Goal: Information Seeking & Learning: Check status

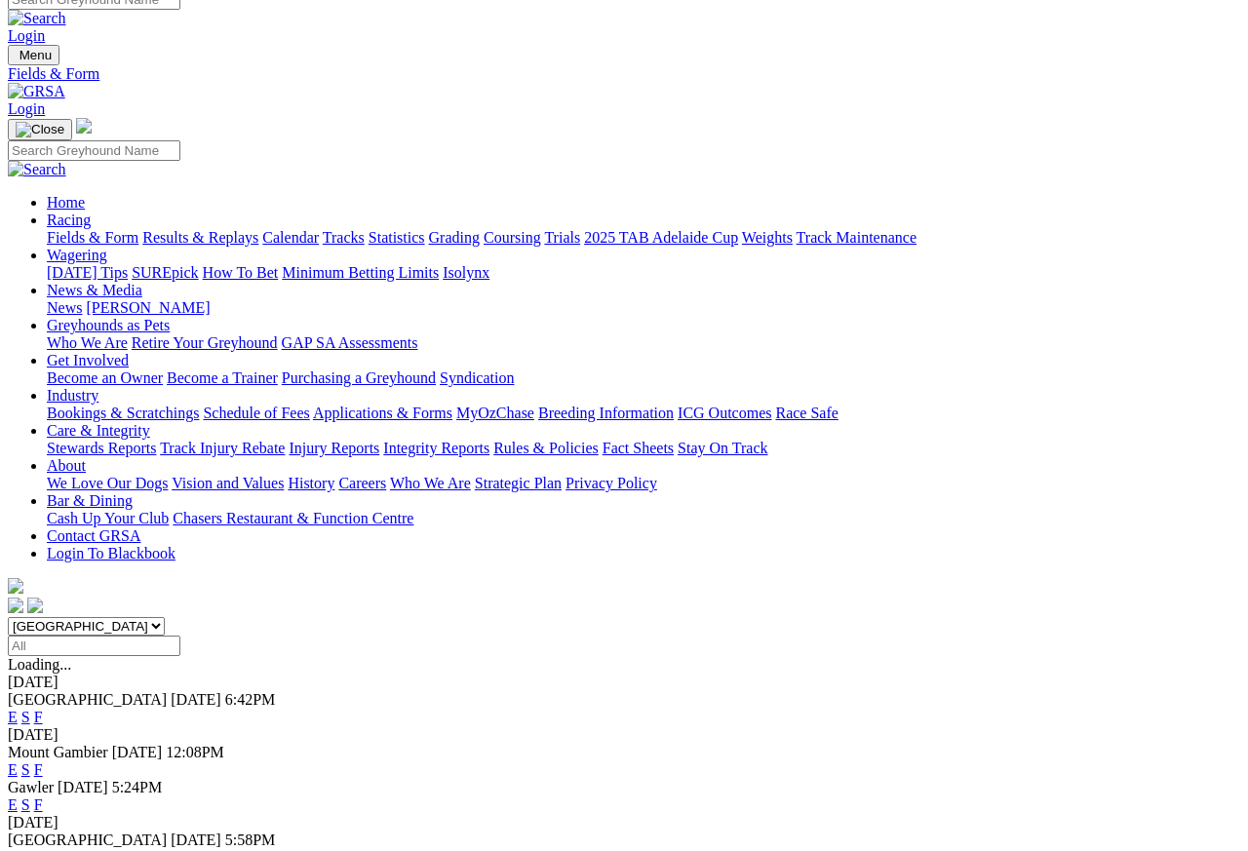
scroll to position [18, 0]
click at [248, 230] on link "Results & Replays" at bounding box center [200, 238] width 116 height 17
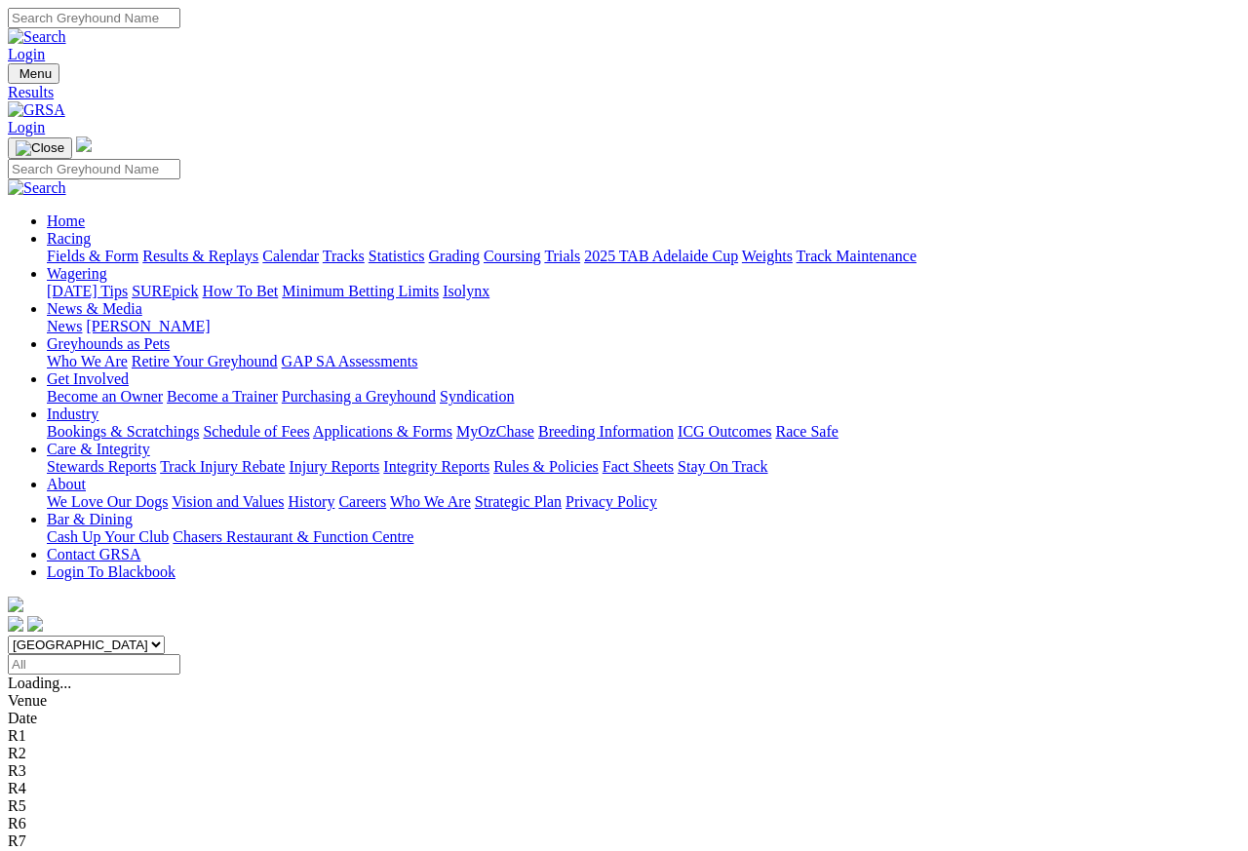
scroll to position [9, 0]
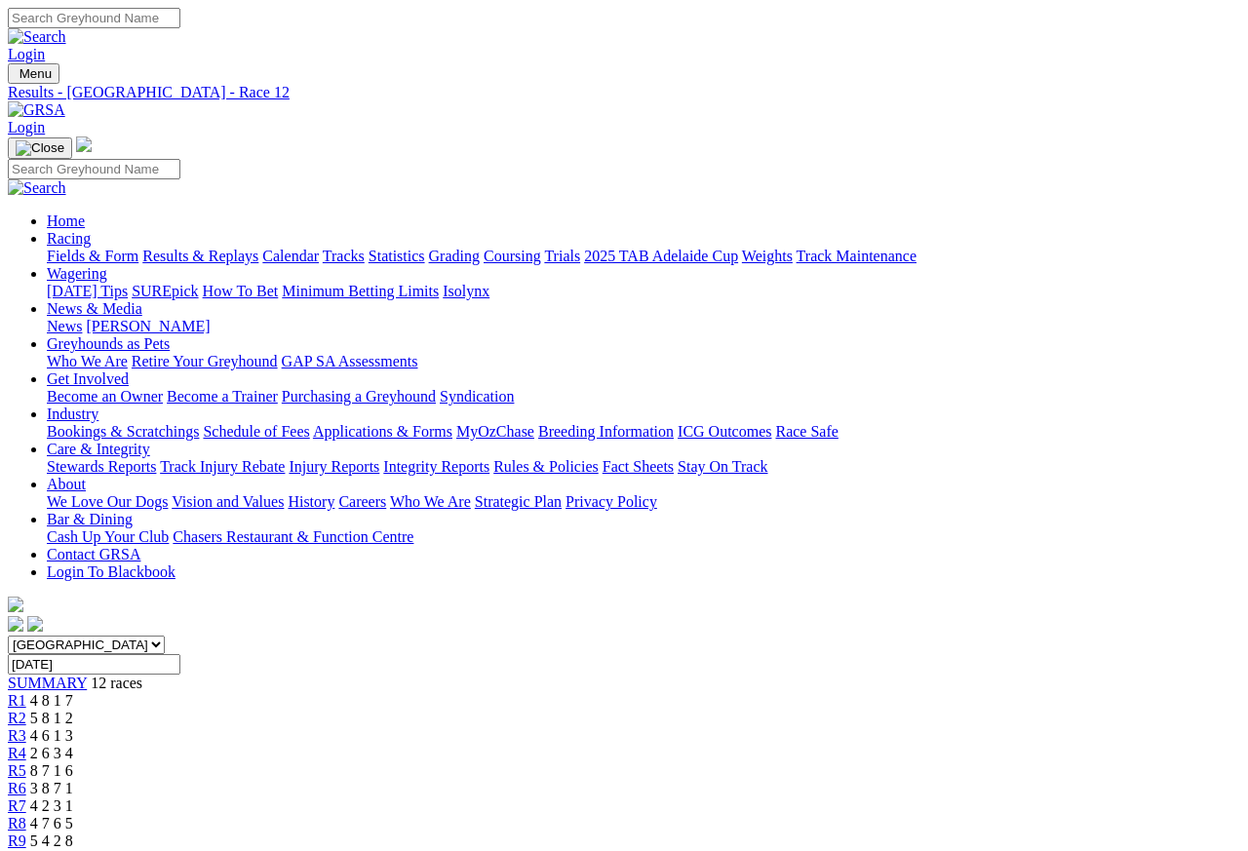
scroll to position [9, 0]
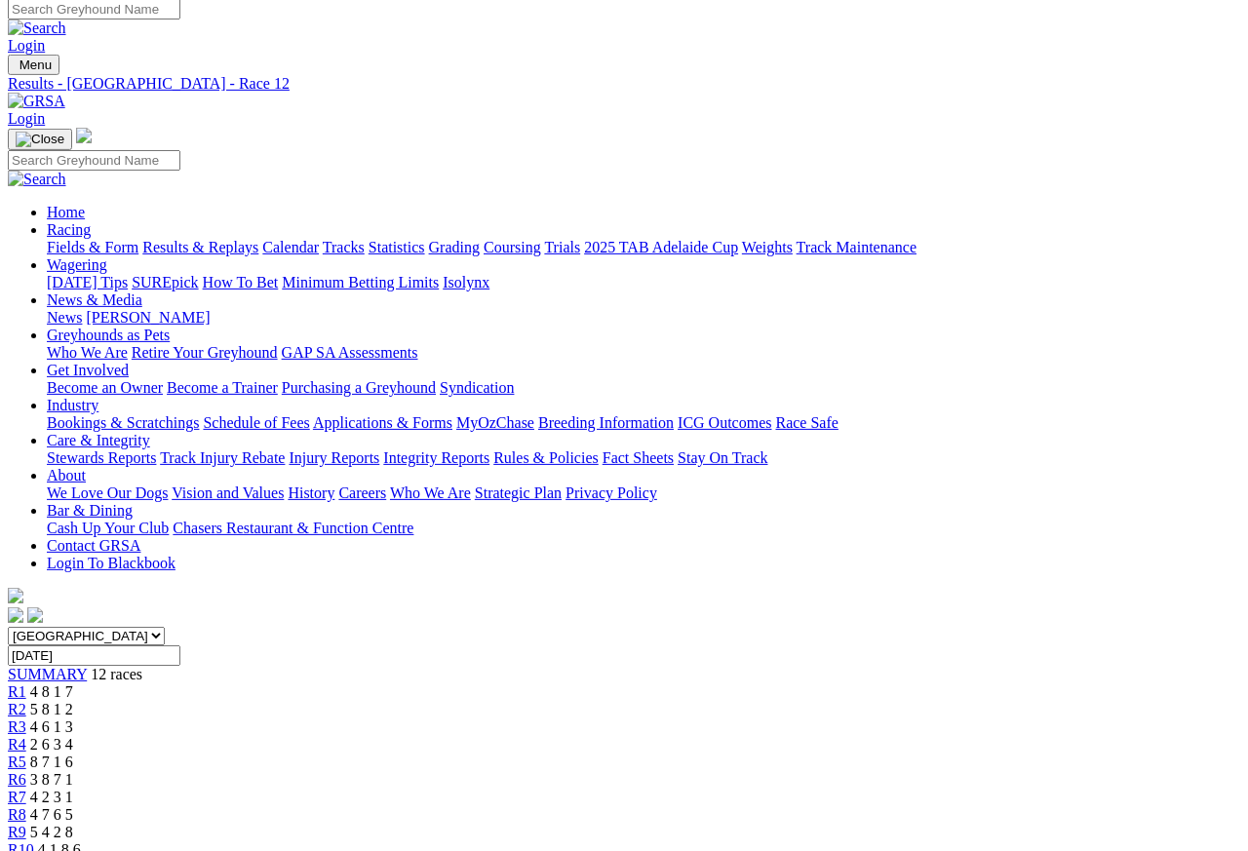
click at [26, 789] on link "R7" at bounding box center [17, 797] width 19 height 17
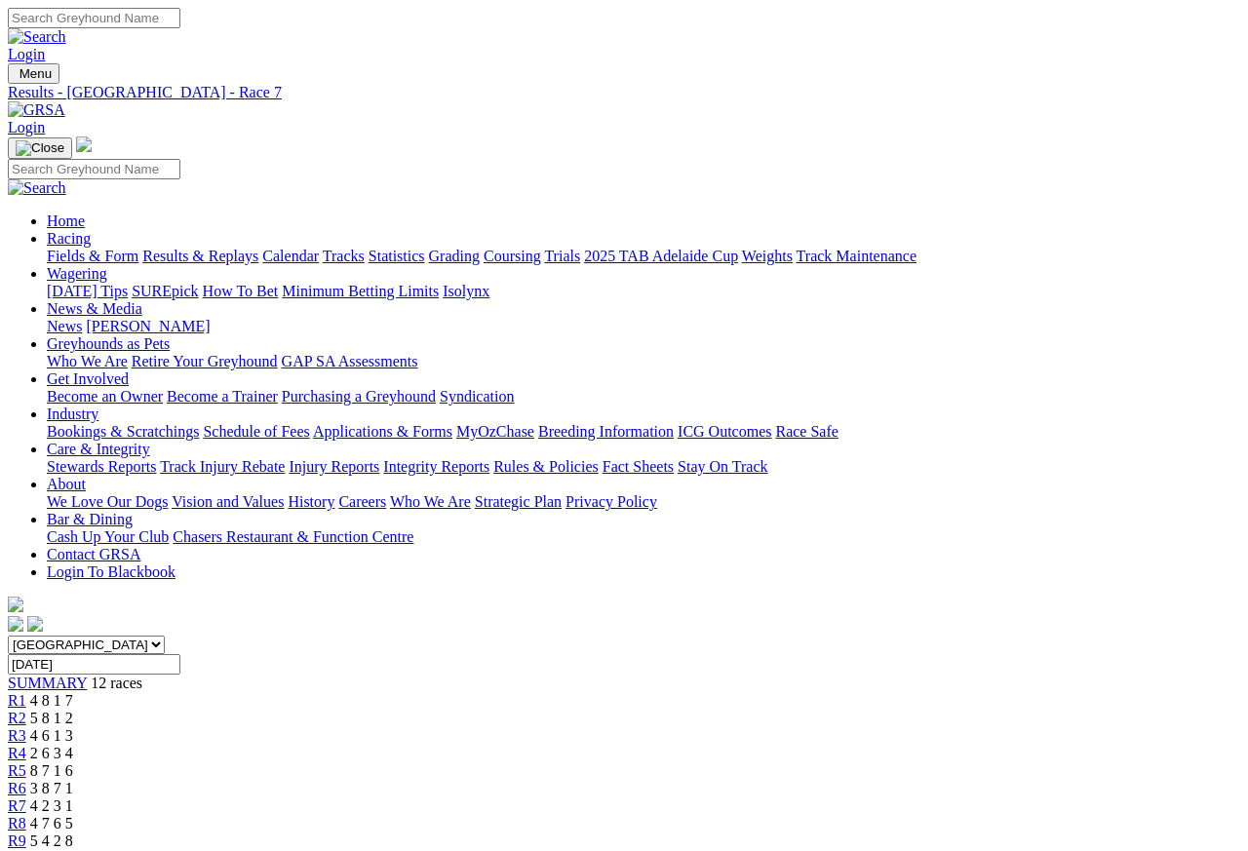
click at [26, 692] on span "R1" at bounding box center [17, 700] width 19 height 17
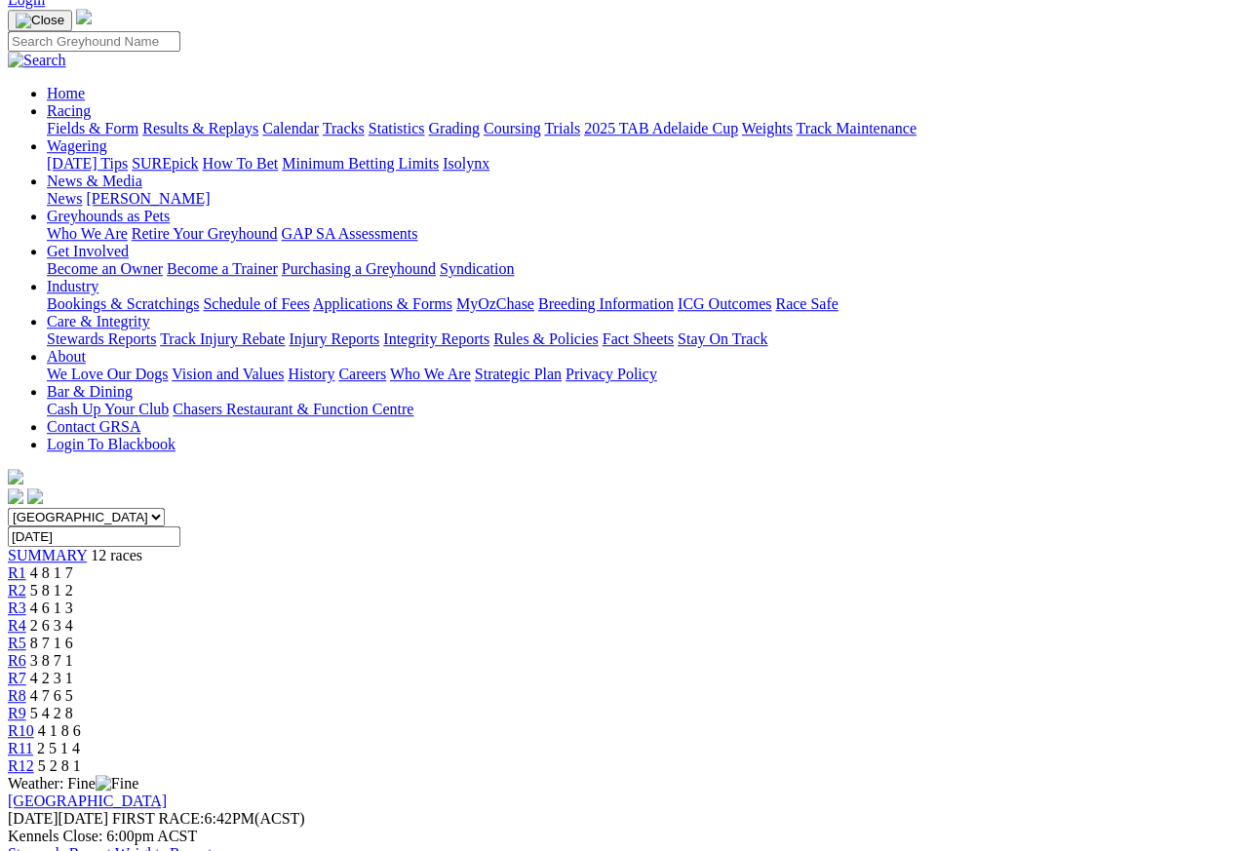
scroll to position [126, 0]
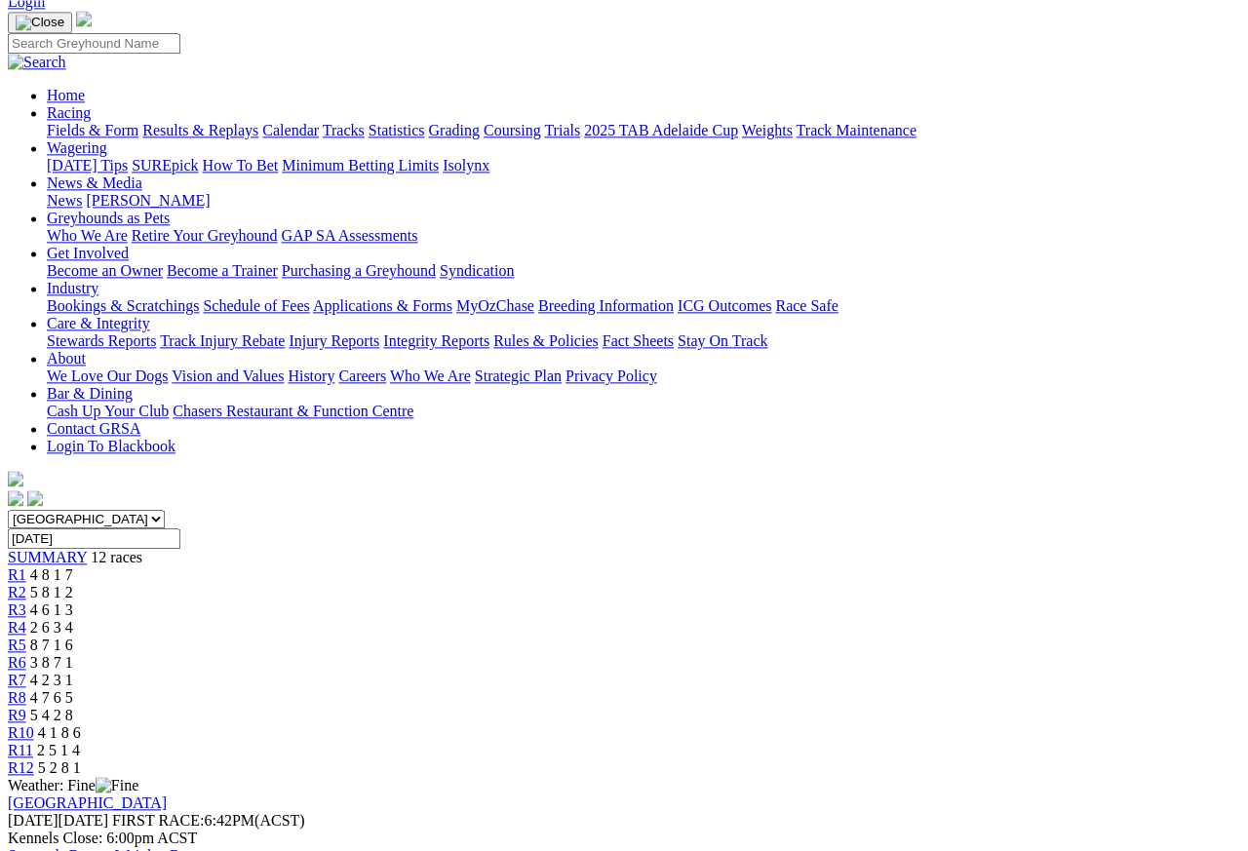
click at [26, 584] on link "R2" at bounding box center [17, 592] width 19 height 17
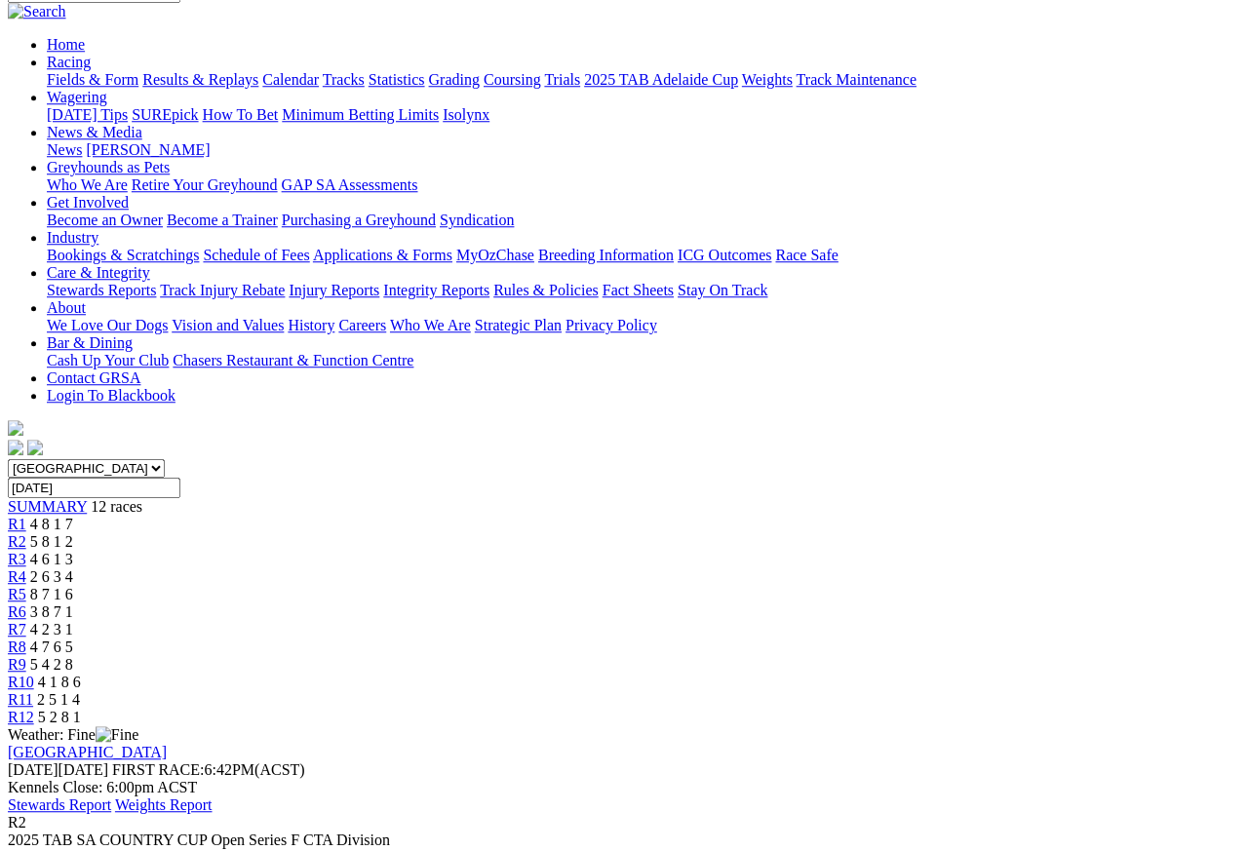
scroll to position [137, 0]
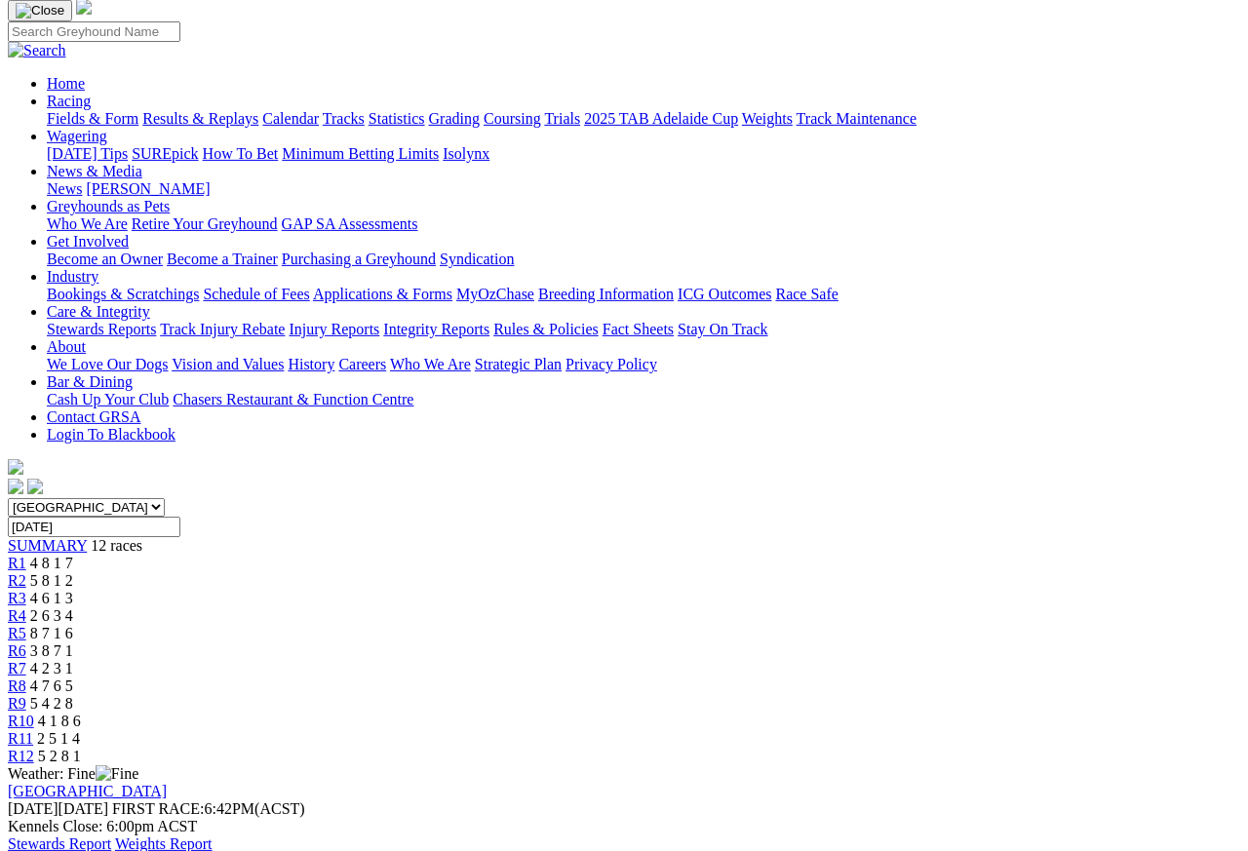
click at [26, 590] on link "R3" at bounding box center [17, 598] width 19 height 17
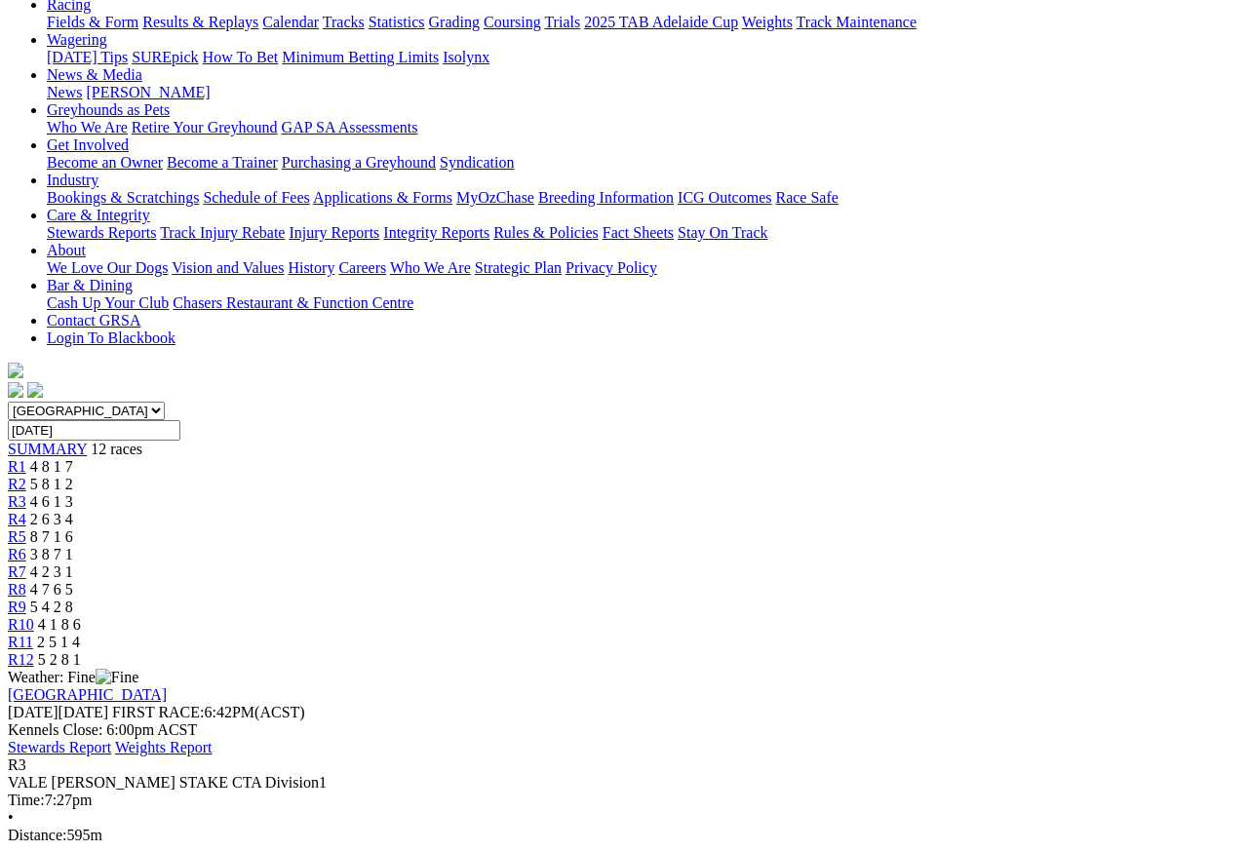
scroll to position [196, 0]
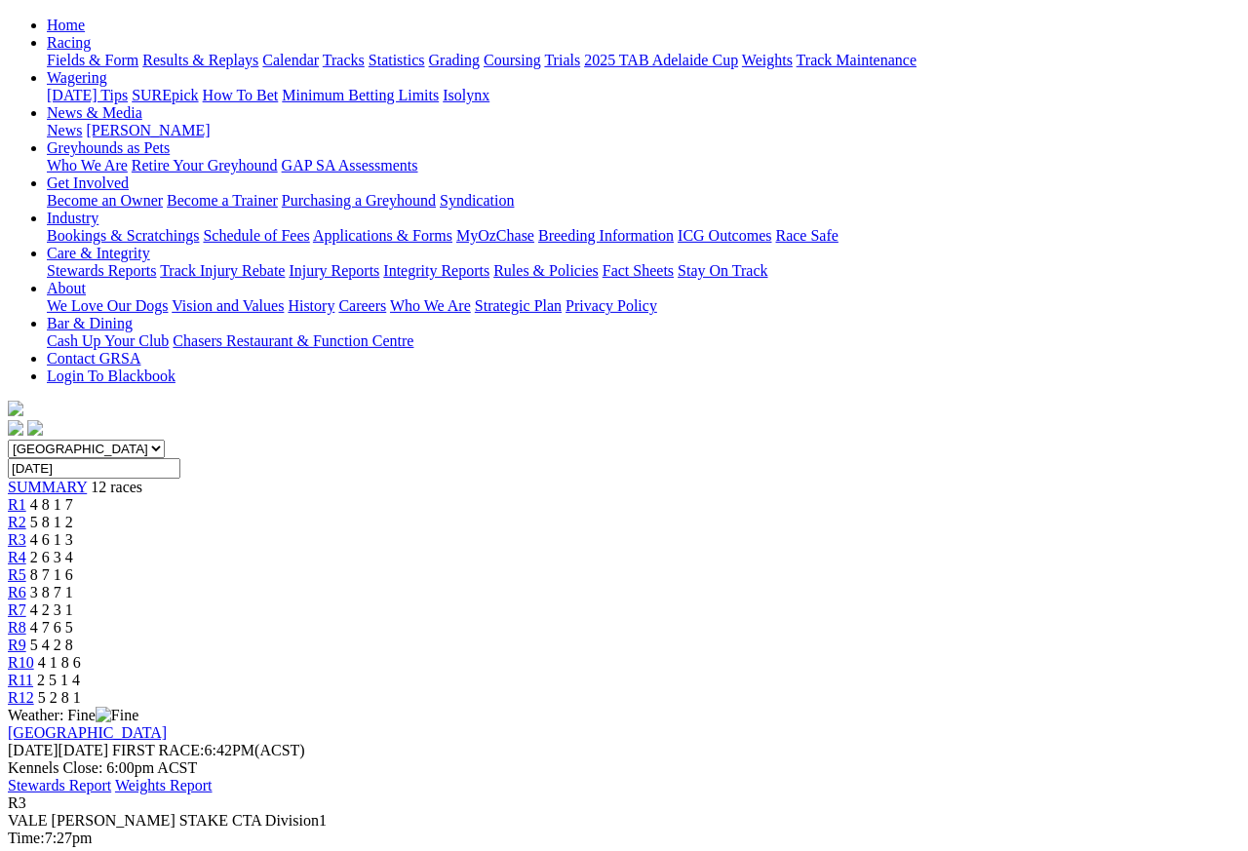
click at [26, 549] on span "R4" at bounding box center [17, 557] width 19 height 17
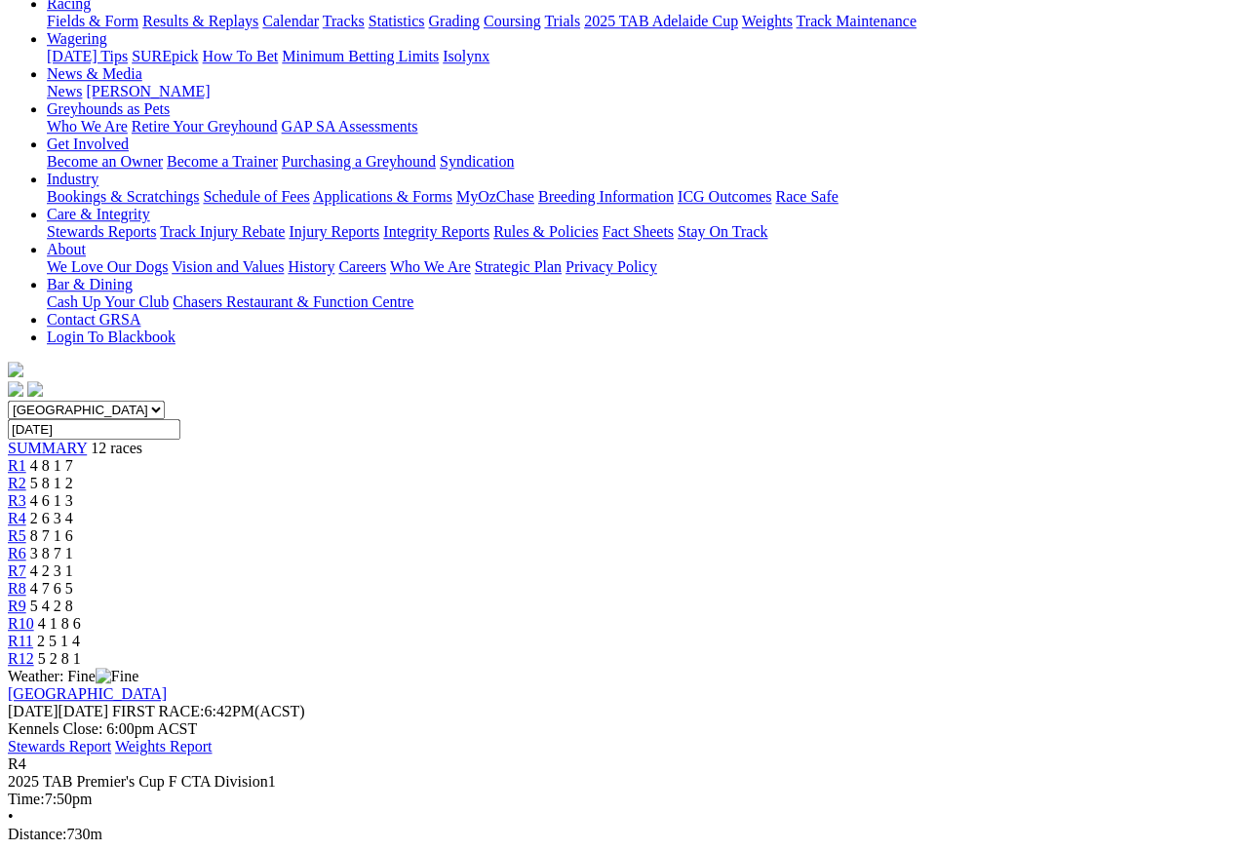
scroll to position [224, 0]
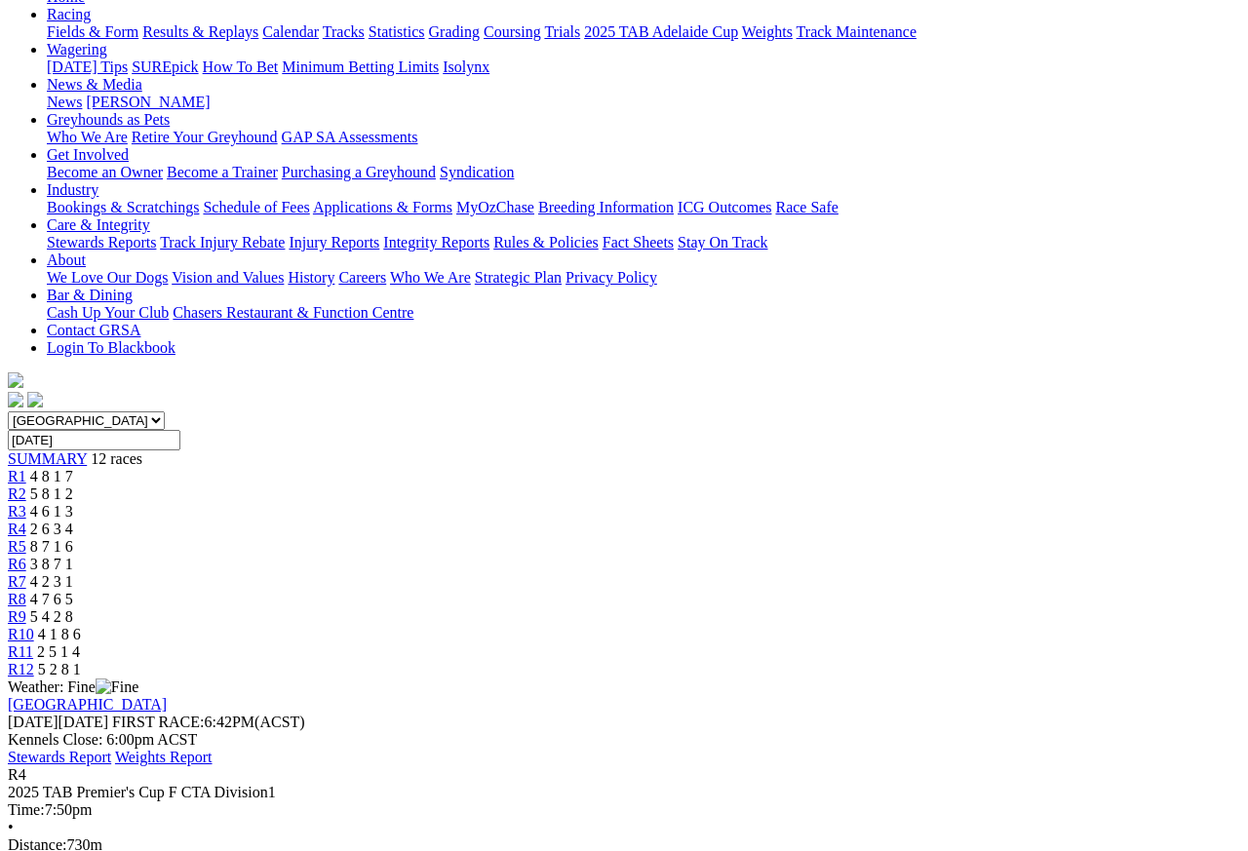
click at [26, 538] on span "R5" at bounding box center [17, 546] width 19 height 17
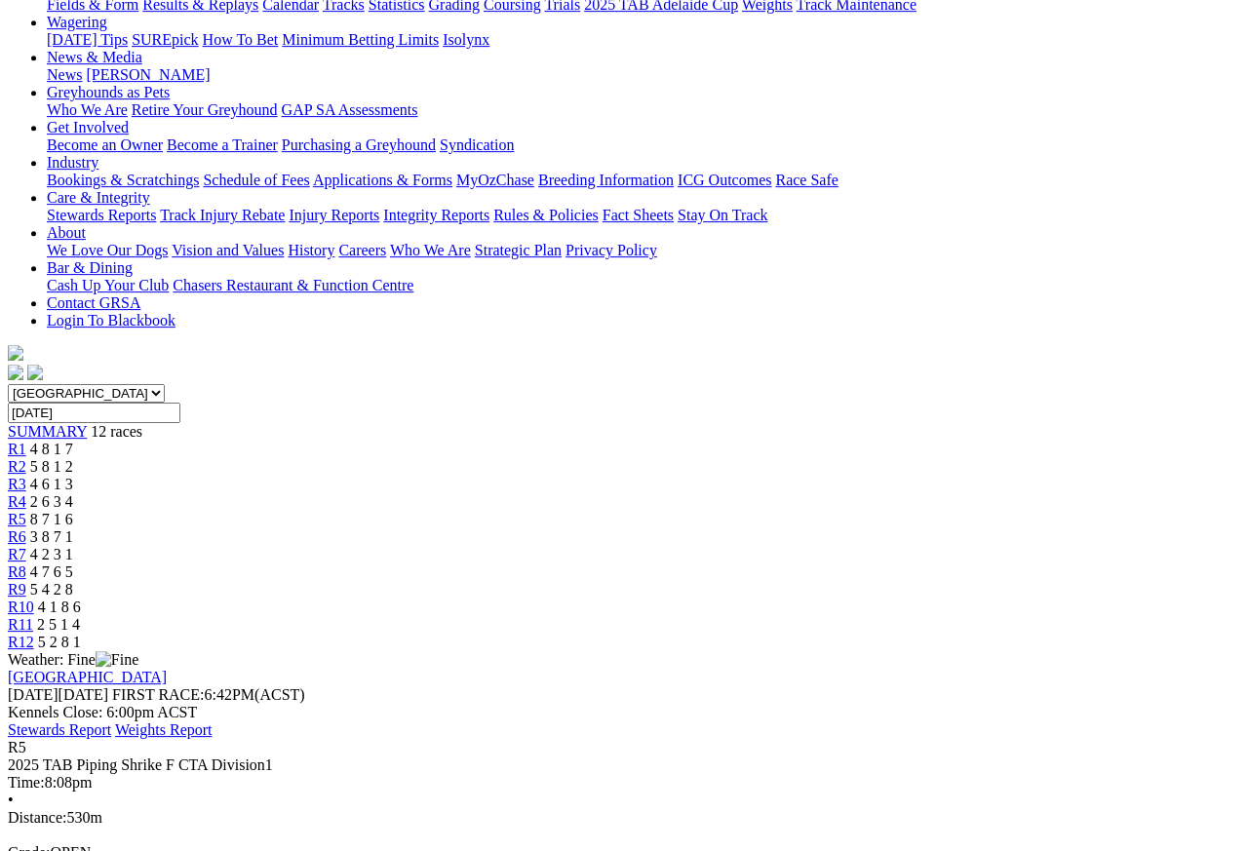
scroll to position [252, 0]
click at [26, 528] on span "R6" at bounding box center [17, 536] width 19 height 17
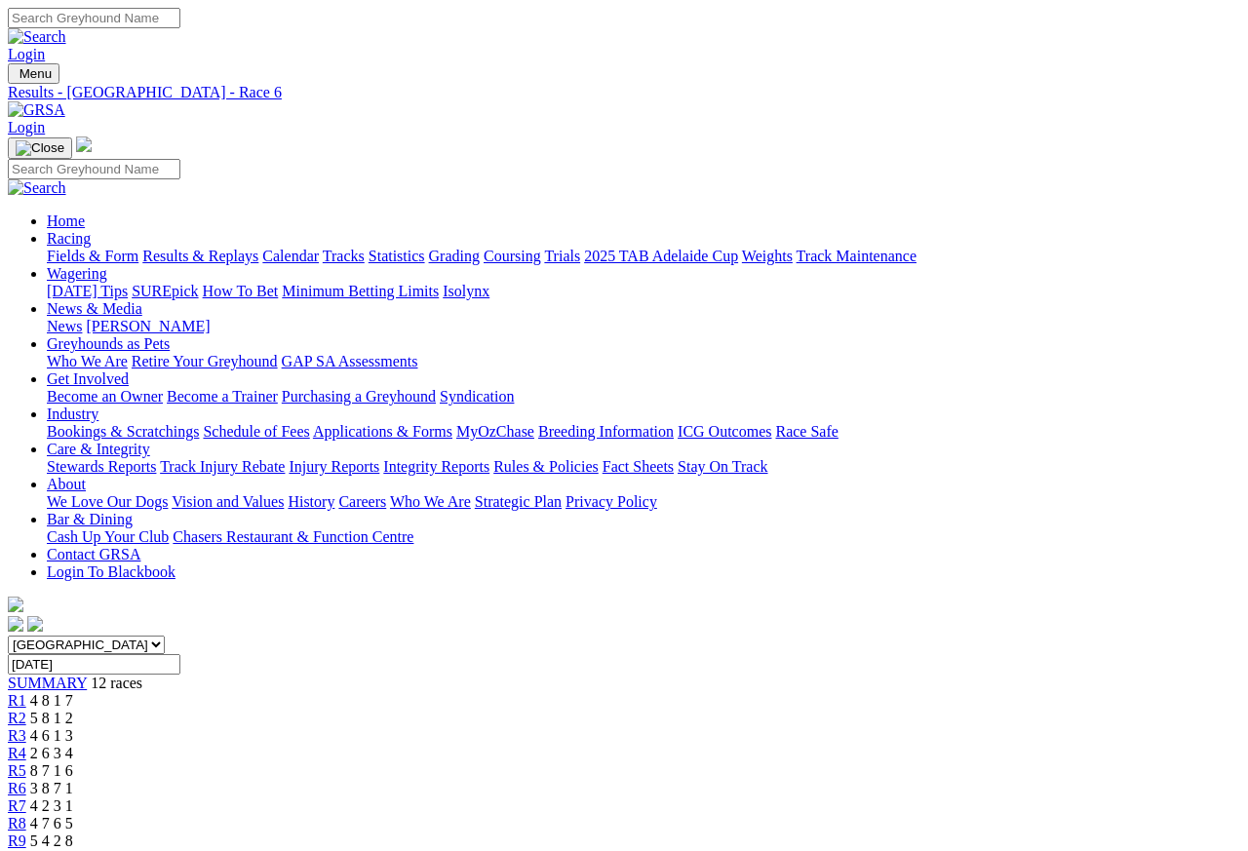
click at [26, 815] on span "R8" at bounding box center [17, 823] width 19 height 17
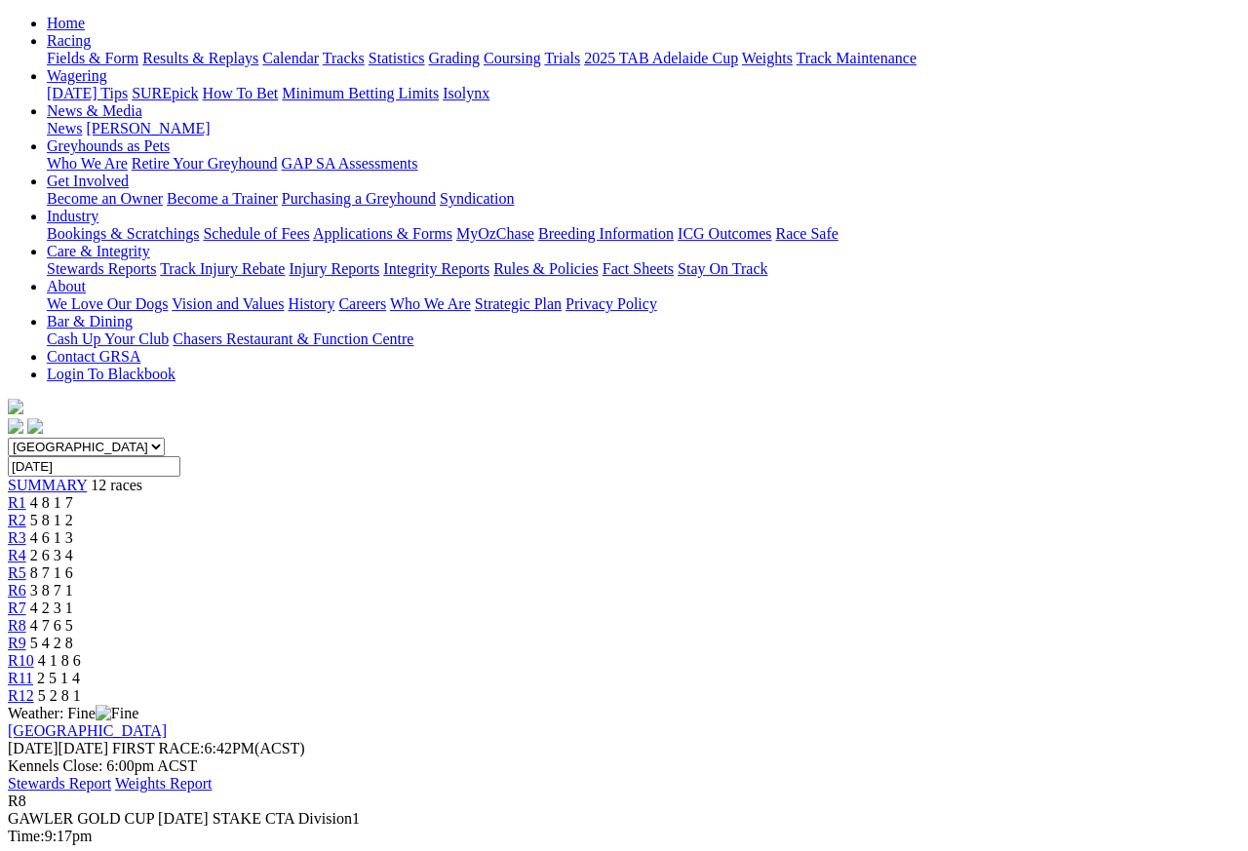
scroll to position [196, 0]
click at [26, 637] on span "R9" at bounding box center [17, 645] width 19 height 17
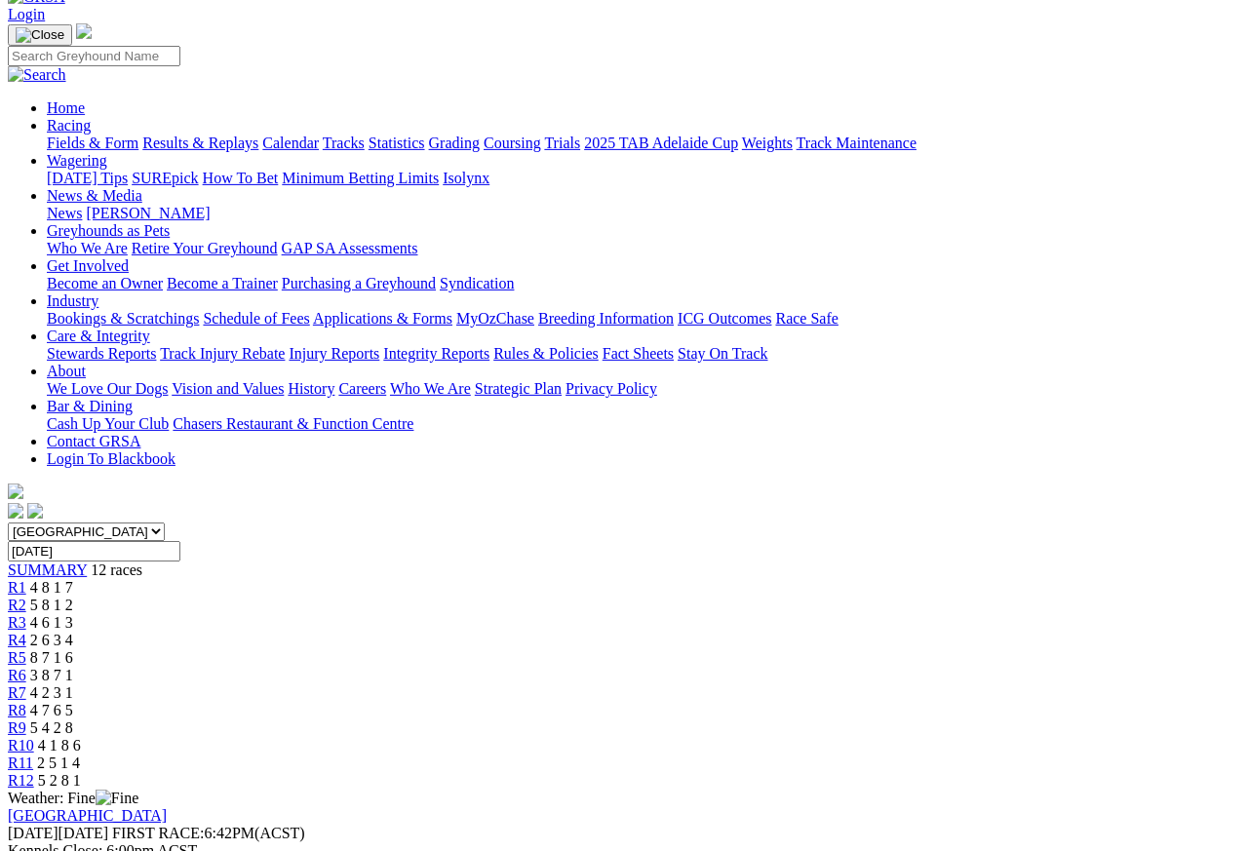
scroll to position [122, 0]
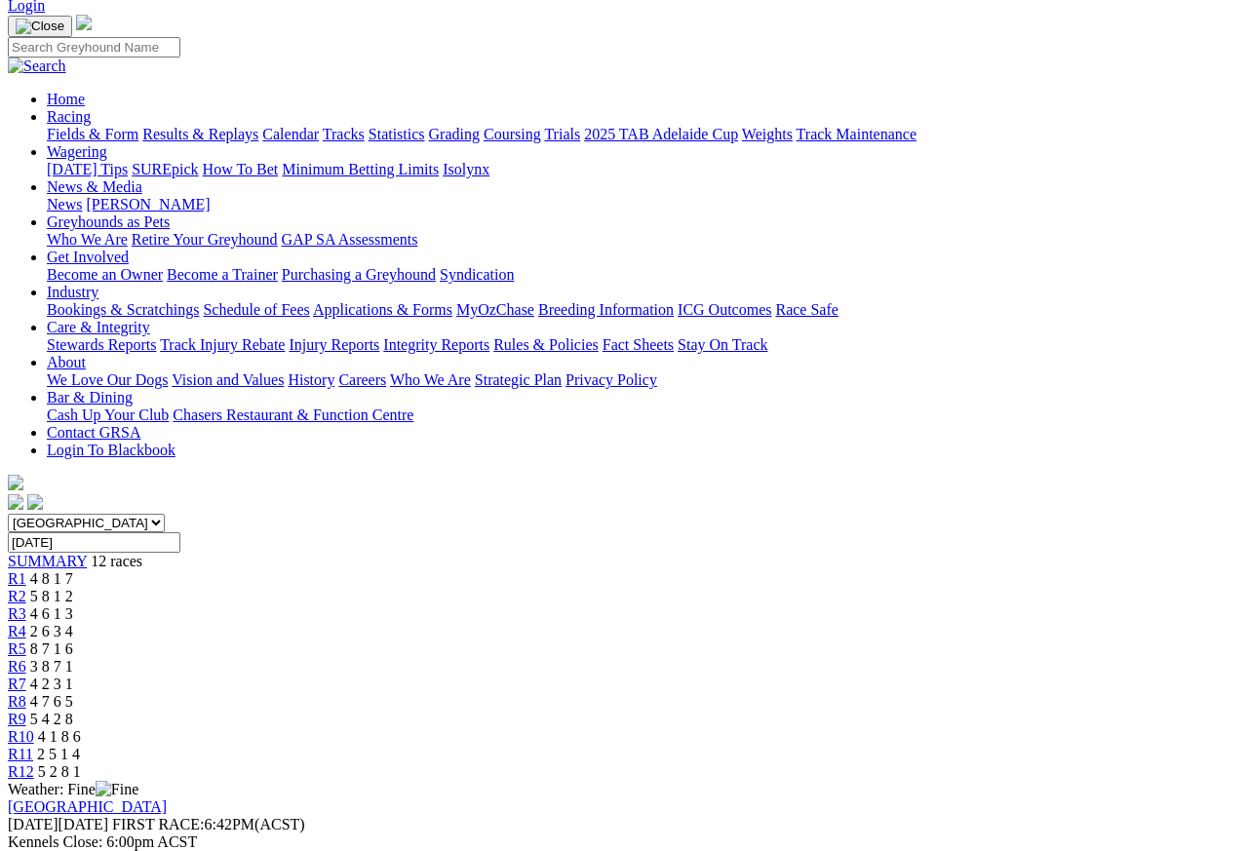
click at [34, 728] on span "R10" at bounding box center [21, 736] width 26 height 17
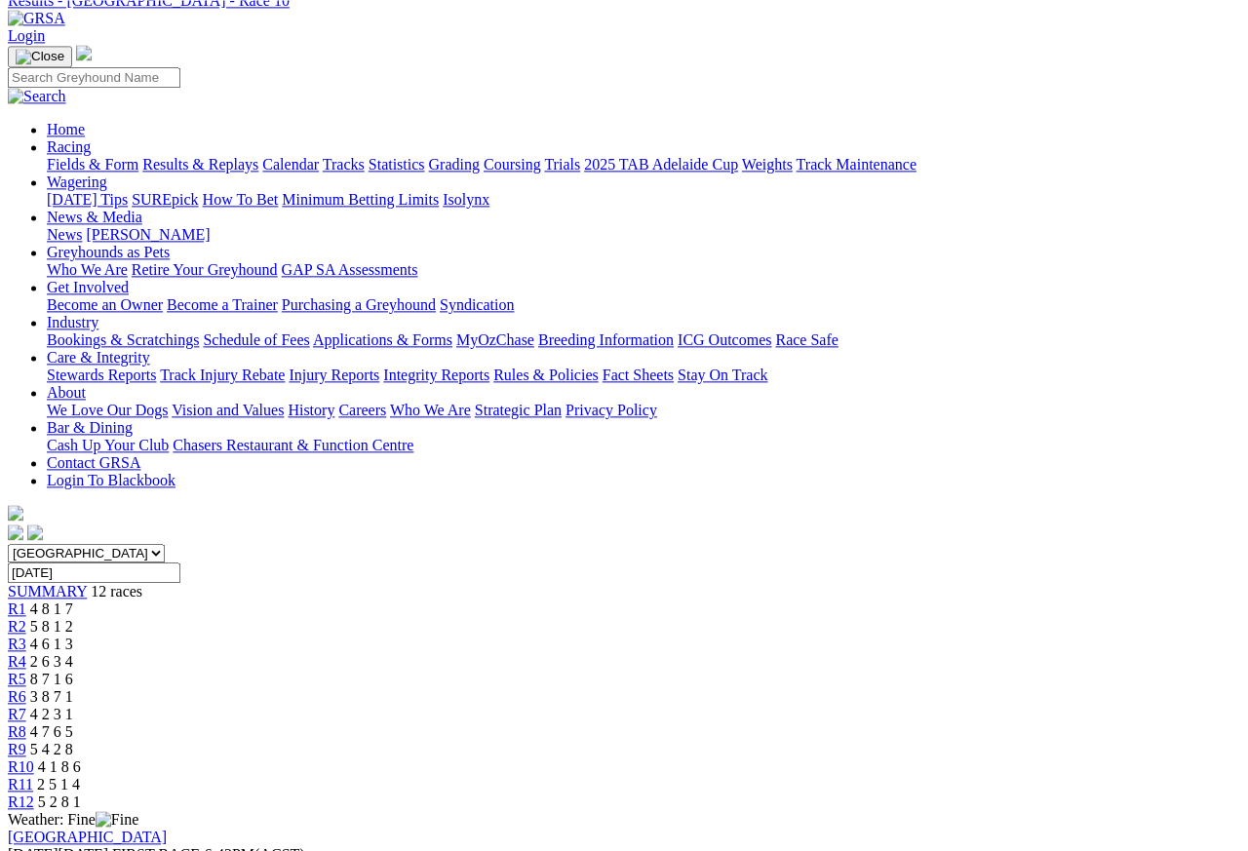
scroll to position [71, 0]
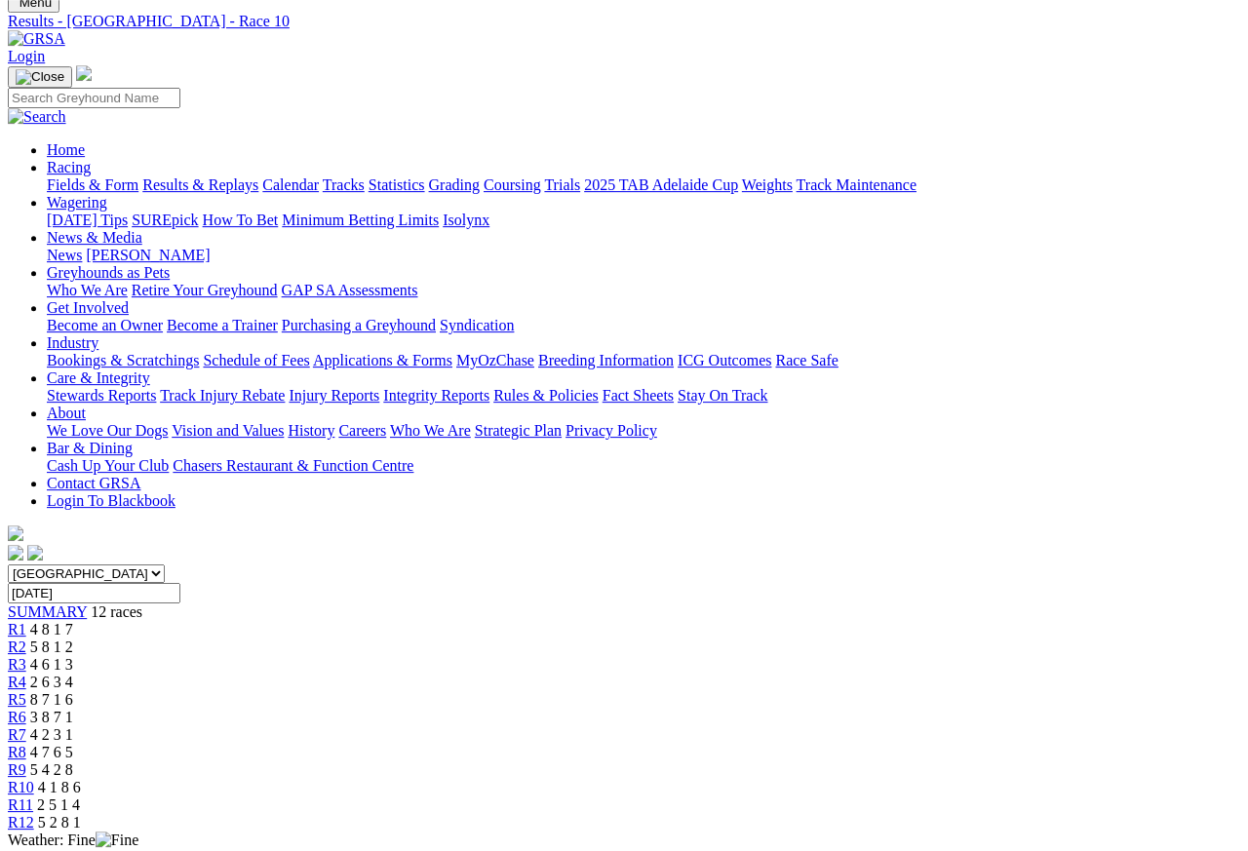
click at [33, 797] on span "R11" at bounding box center [20, 805] width 25 height 17
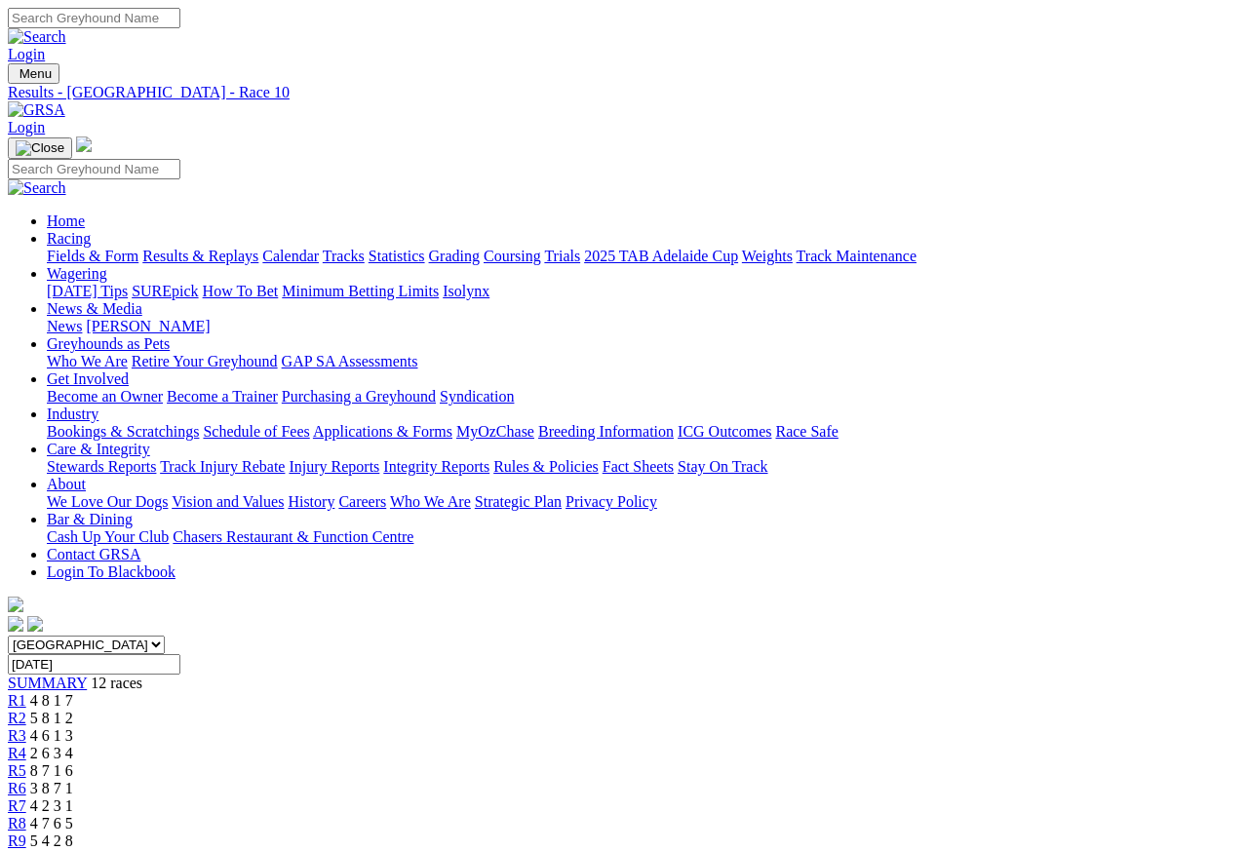
scroll to position [9, 0]
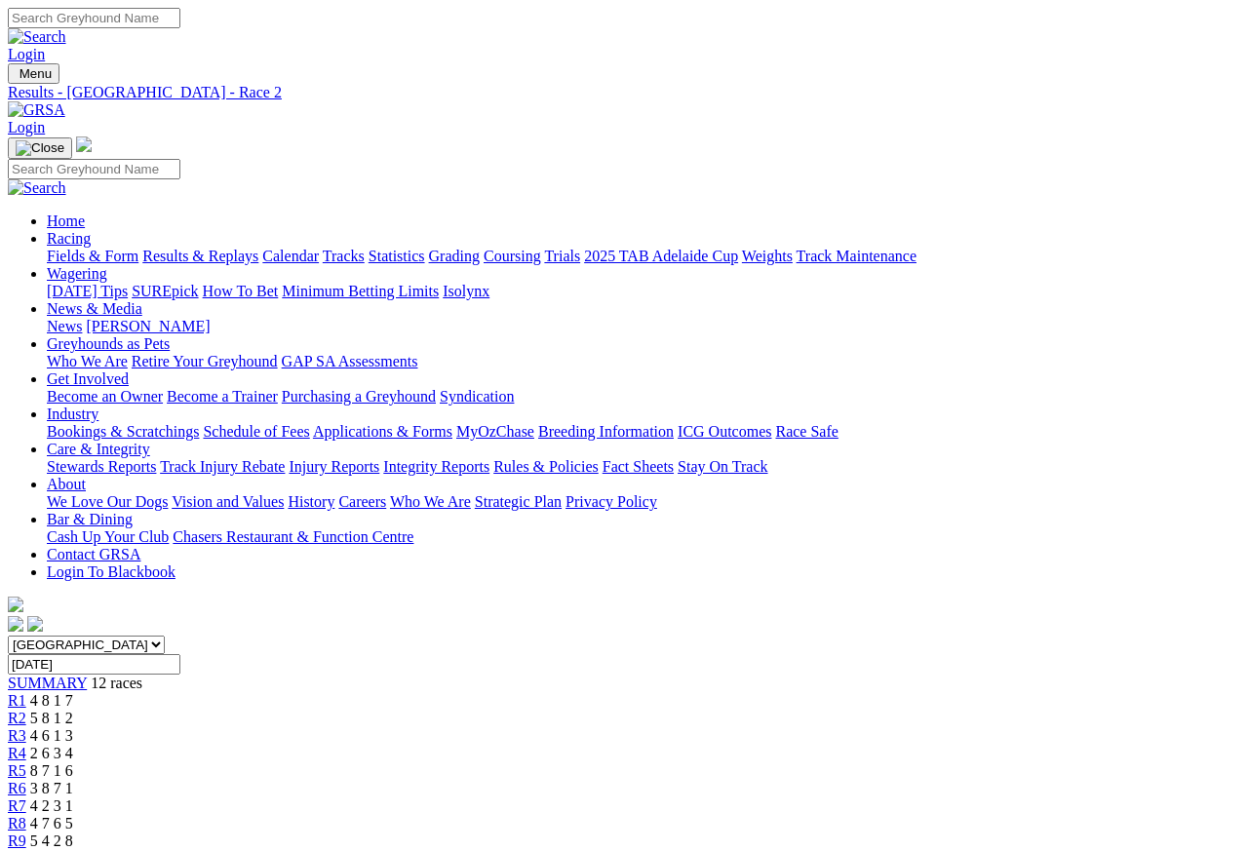
scroll to position [9, 0]
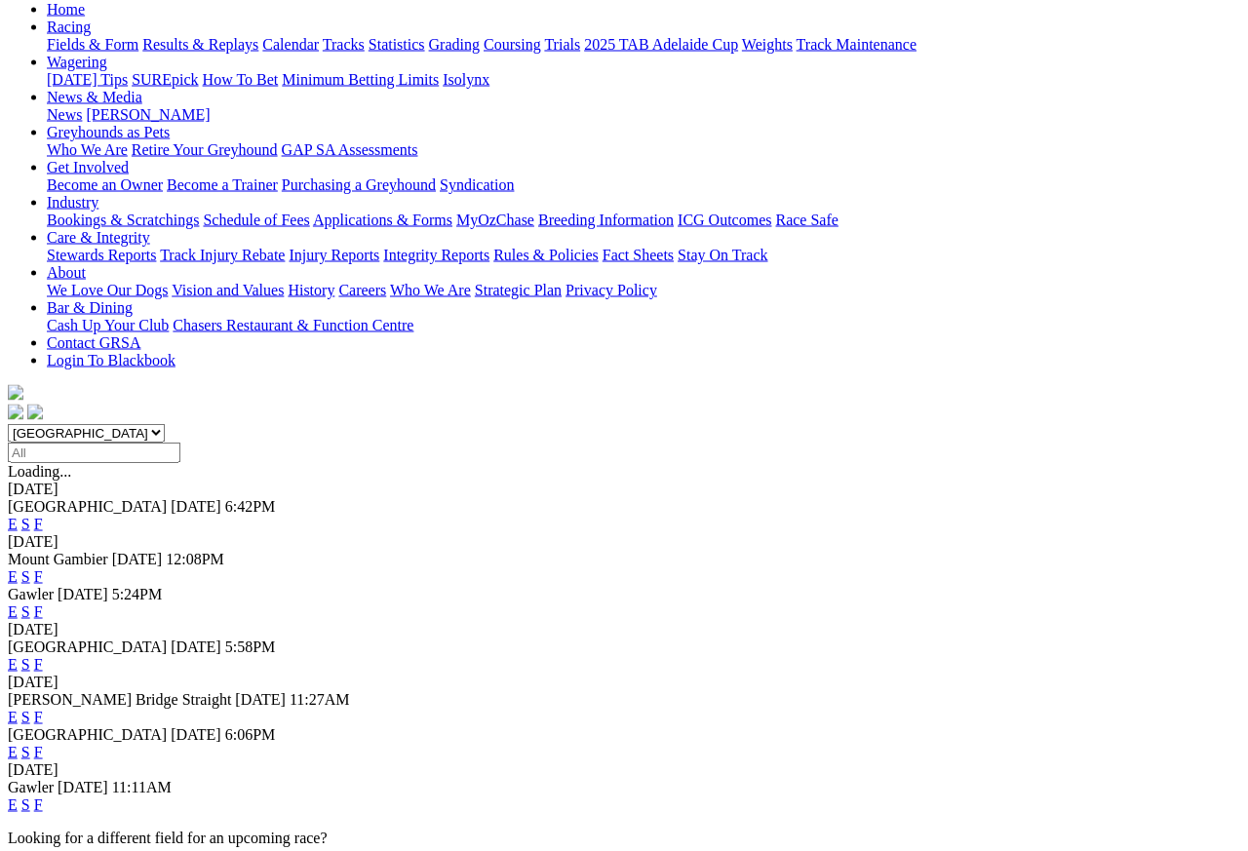
scroll to position [213, 0]
click at [43, 796] on link "F" at bounding box center [38, 804] width 9 height 17
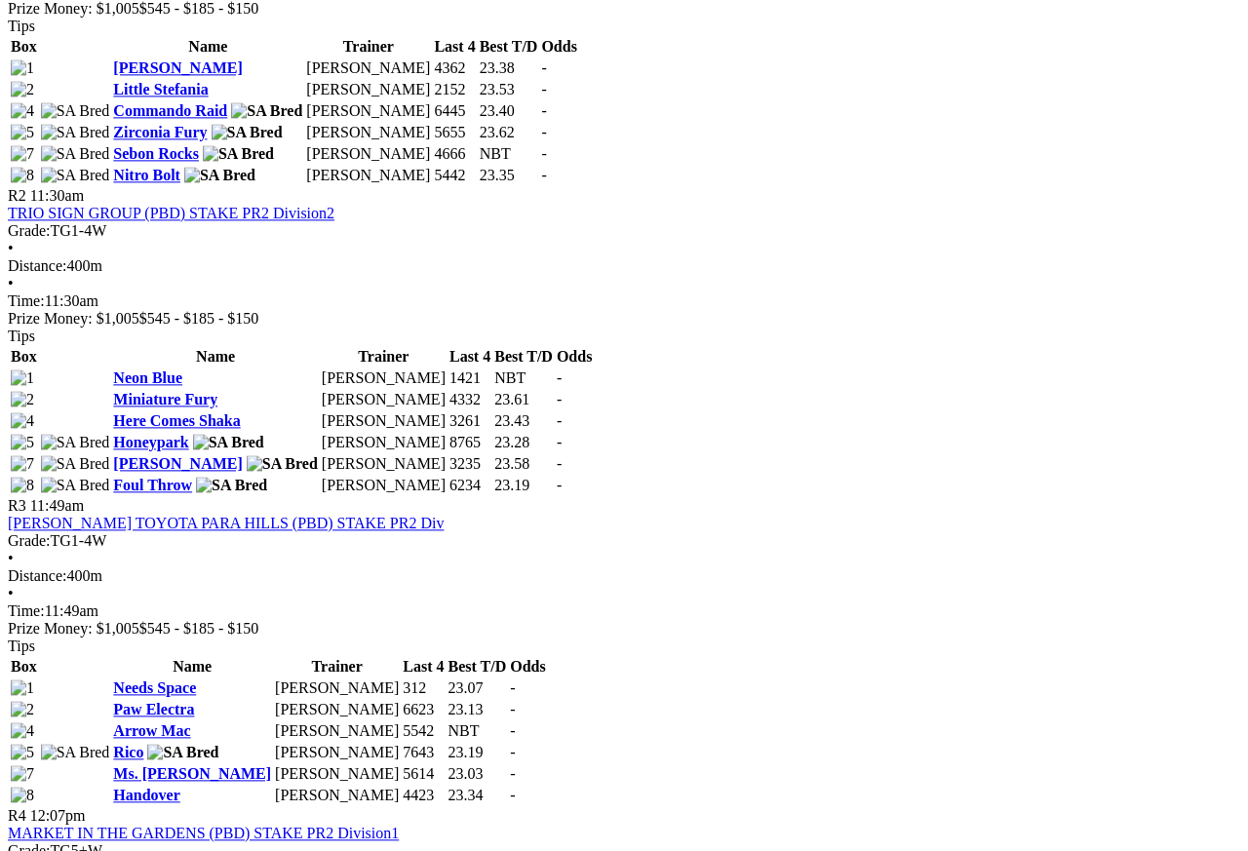
scroll to position [1136, 25]
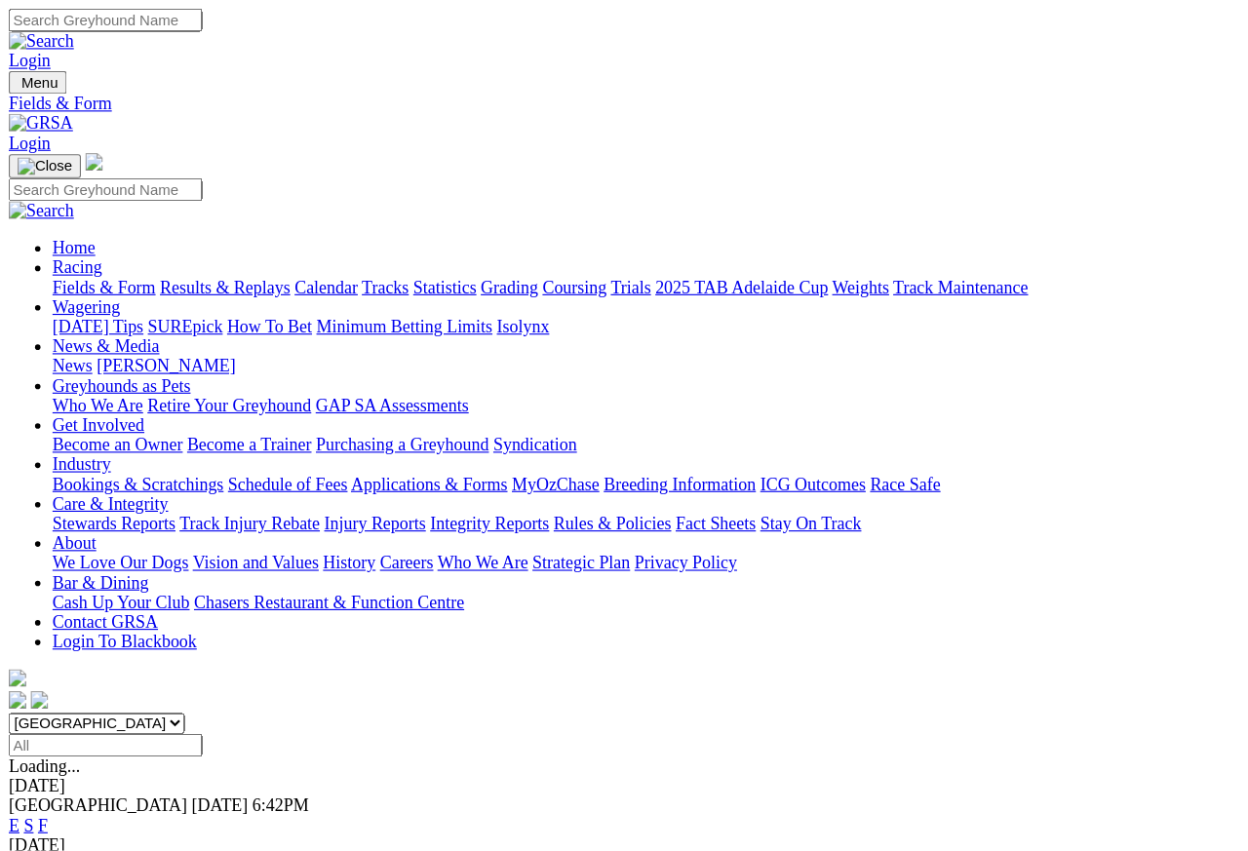
scroll to position [9, 0]
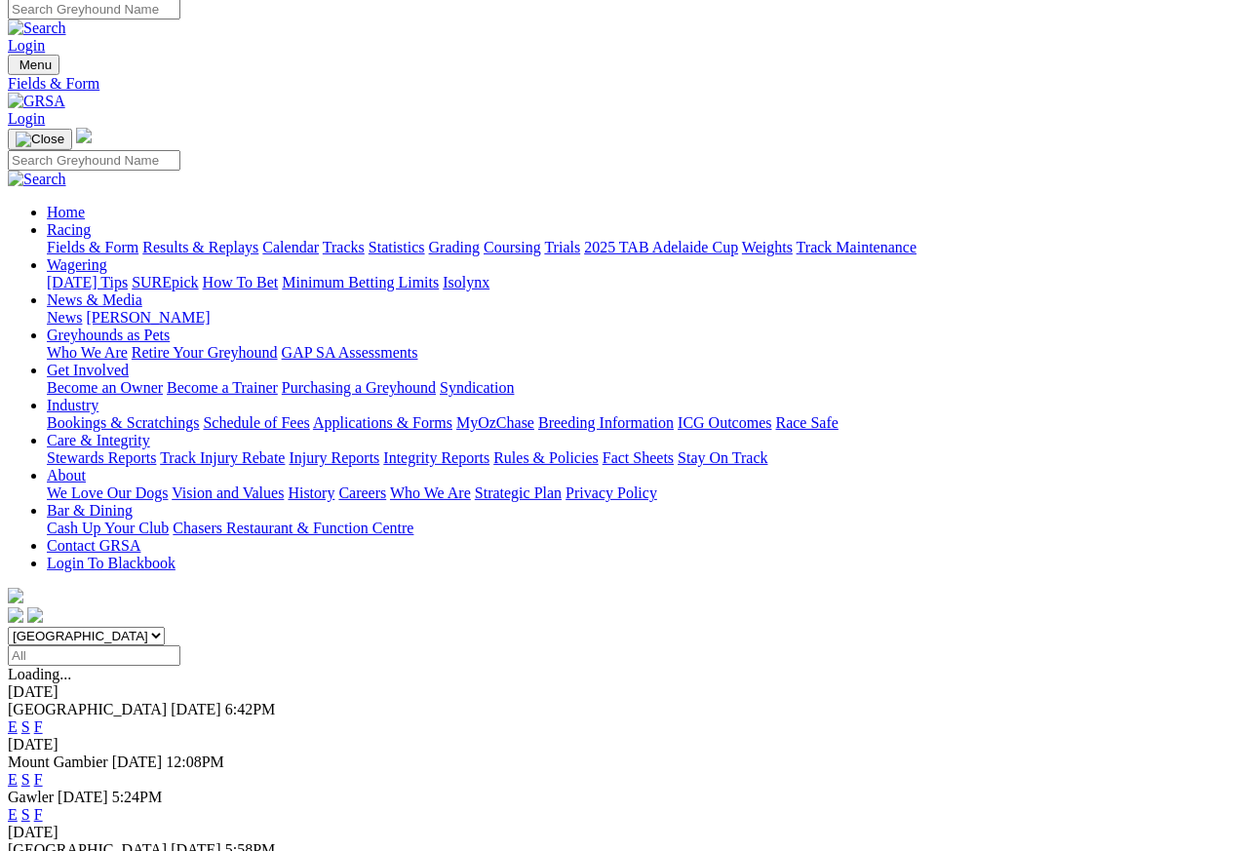
click at [142, 292] on link "News & Media" at bounding box center [95, 300] width 96 height 17
click at [82, 309] on link "News" at bounding box center [64, 317] width 35 height 17
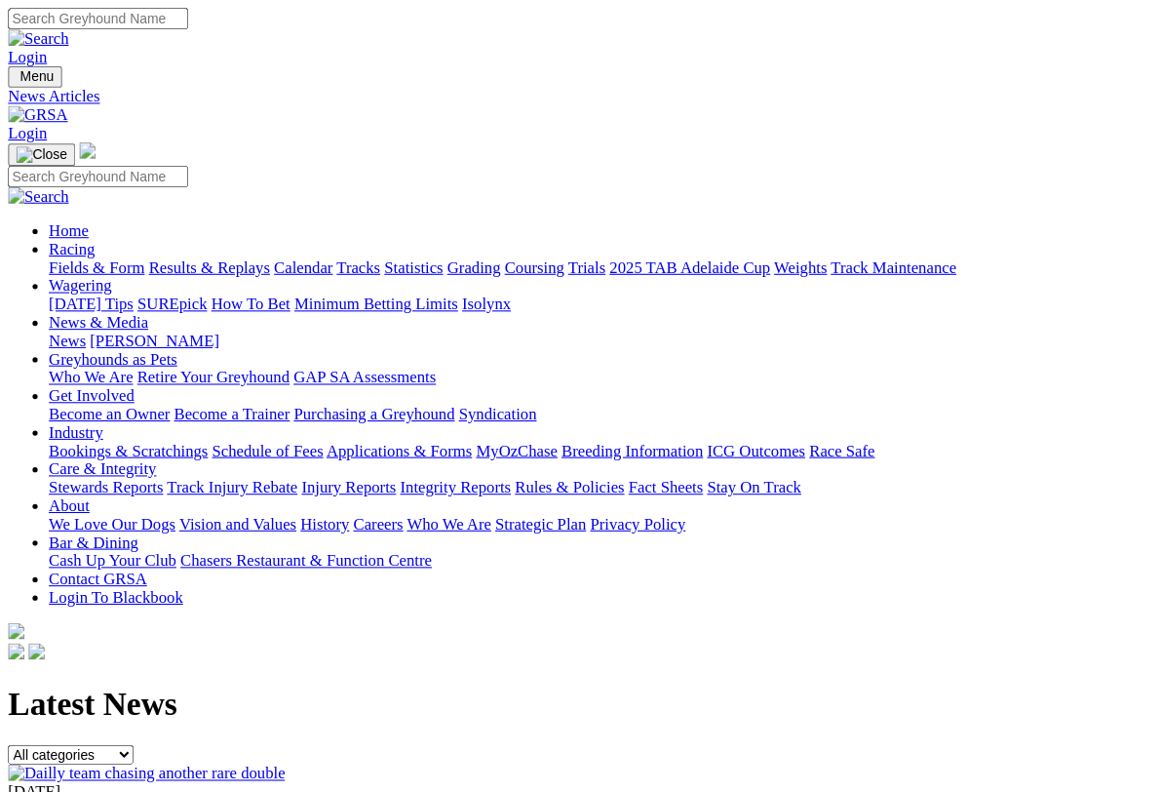
scroll to position [3, 0]
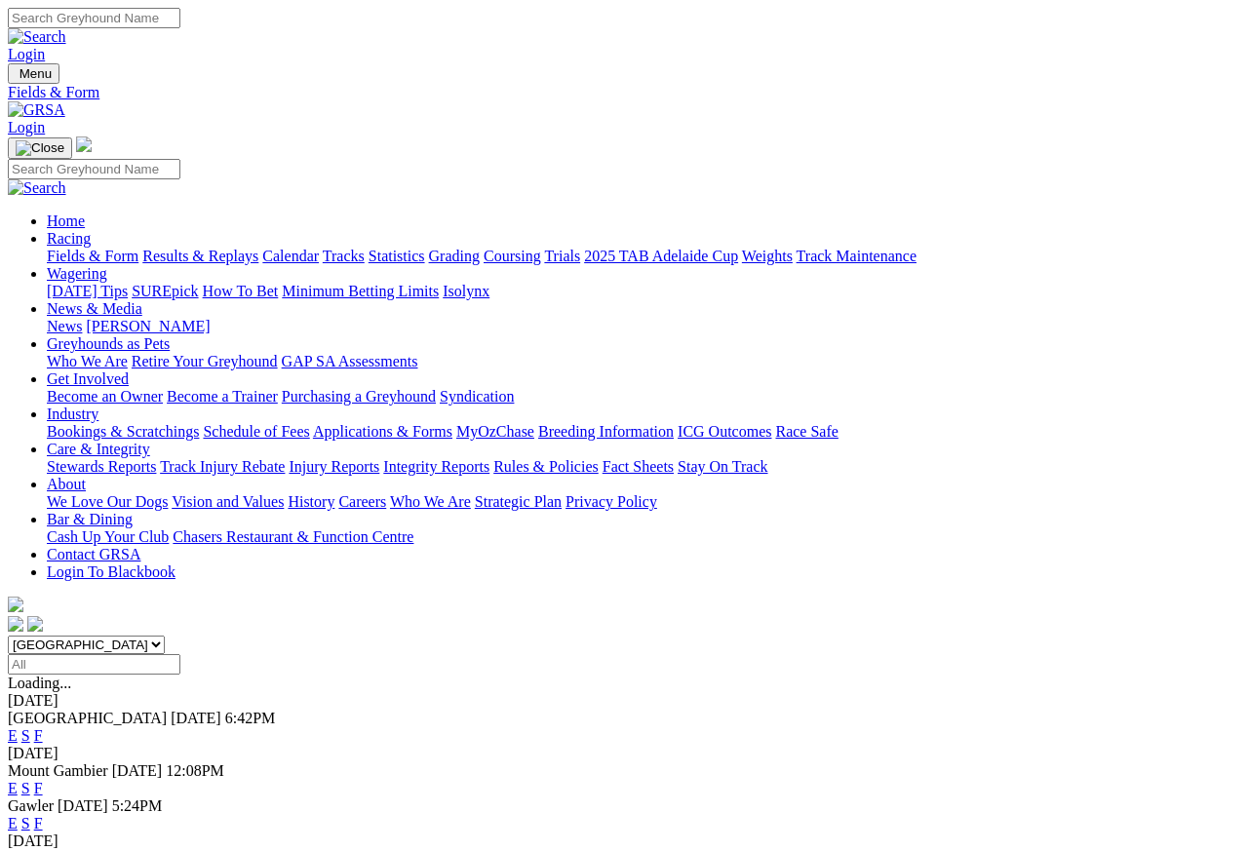
scroll to position [9, 0]
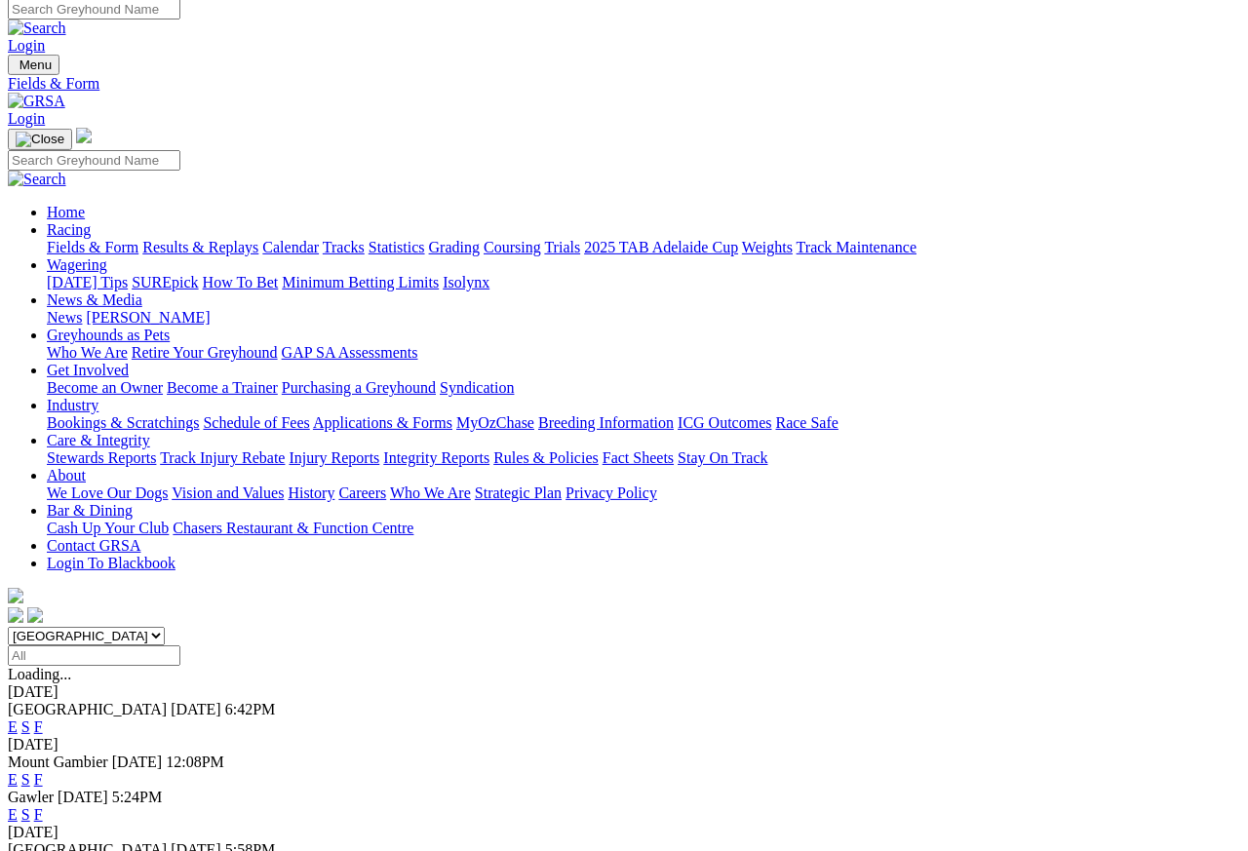
click at [150, 432] on link "Care & Integrity" at bounding box center [98, 440] width 103 height 17
click at [489, 449] on link "Integrity Reports" at bounding box center [436, 457] width 106 height 17
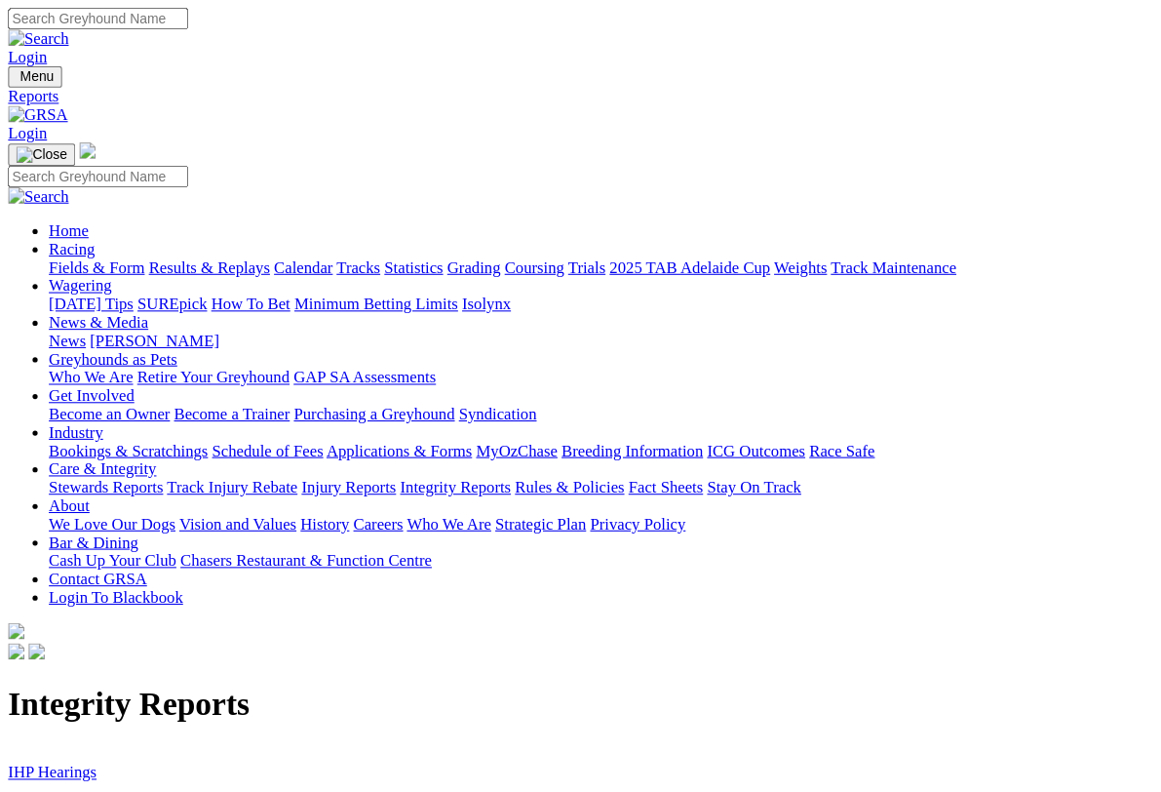
scroll to position [3, 0]
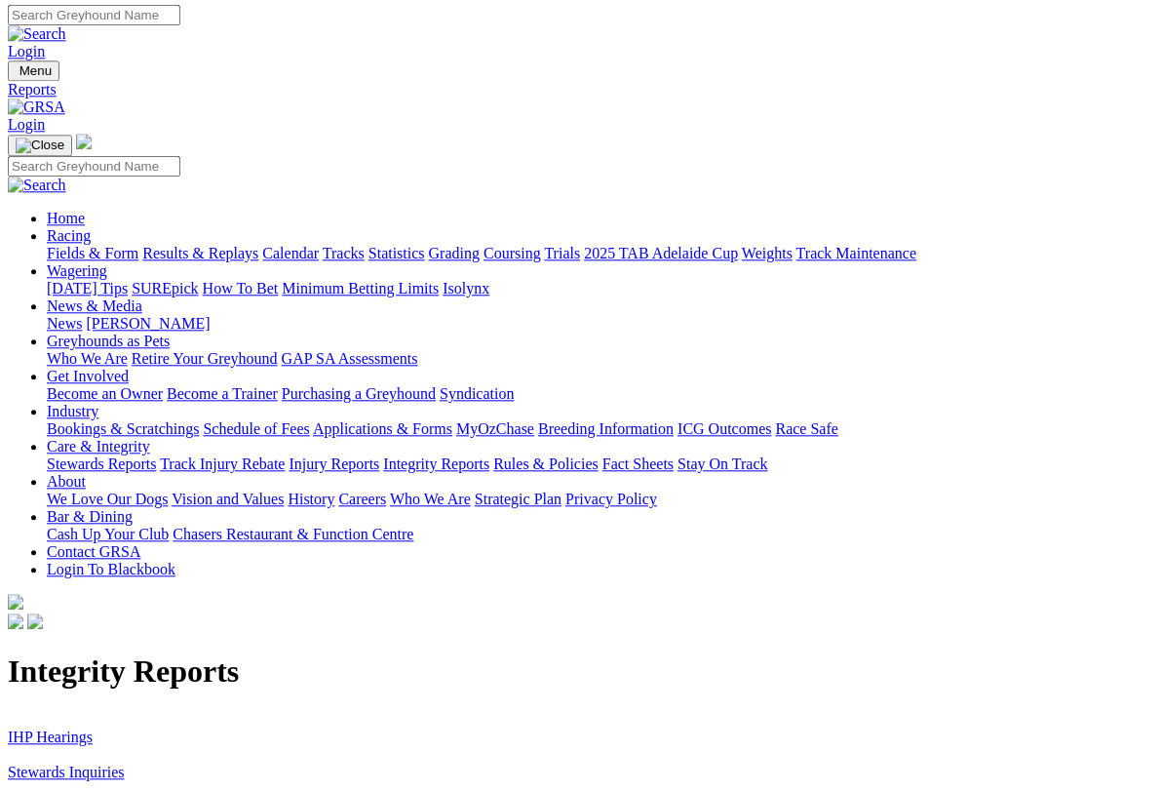
click at [39, 758] on link "Stewards Inquiries" at bounding box center [66, 771] width 117 height 17
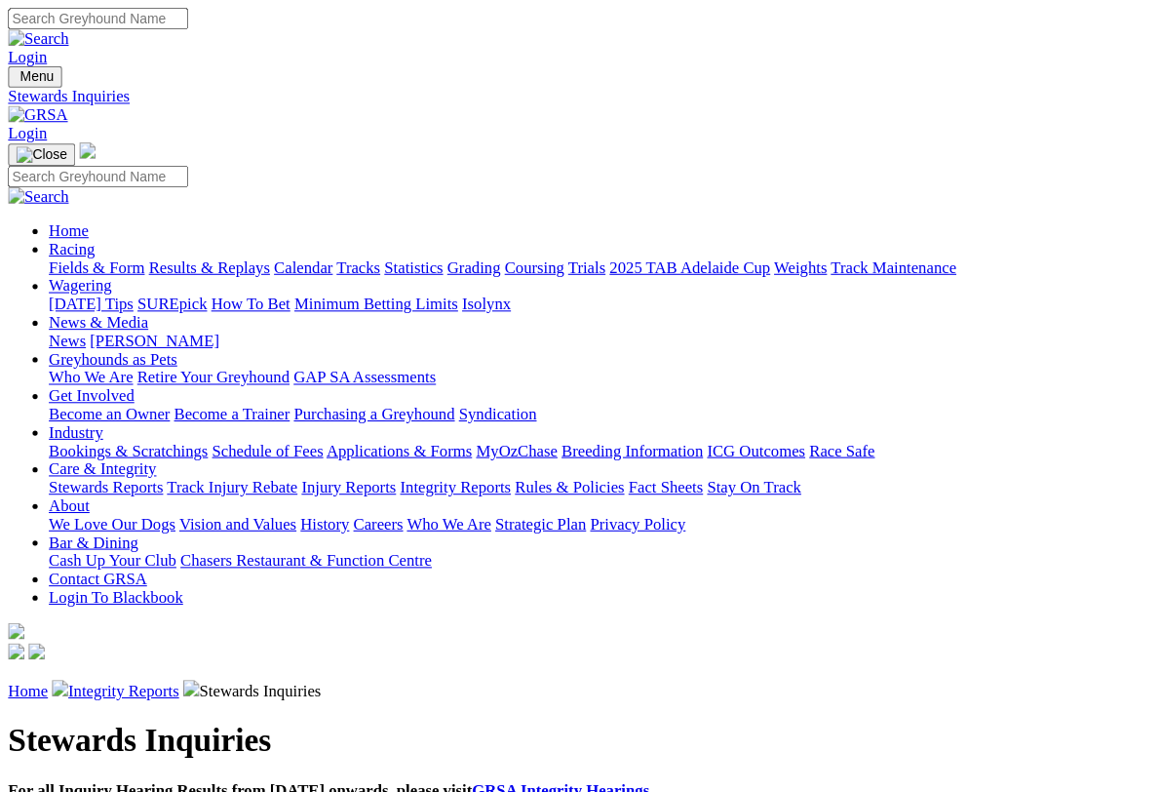
scroll to position [3, 0]
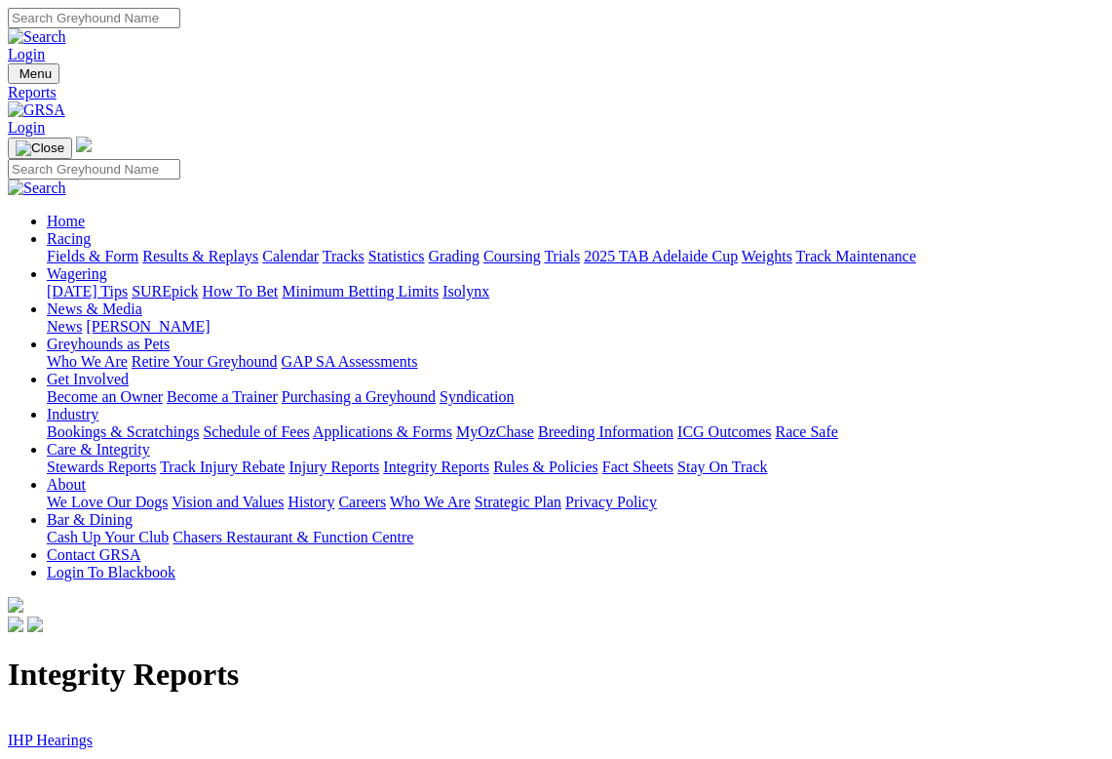
click at [41, 731] on link "IHP Hearings" at bounding box center [50, 739] width 85 height 17
